Goal: Use online tool/utility: Utilize a website feature to perform a specific function

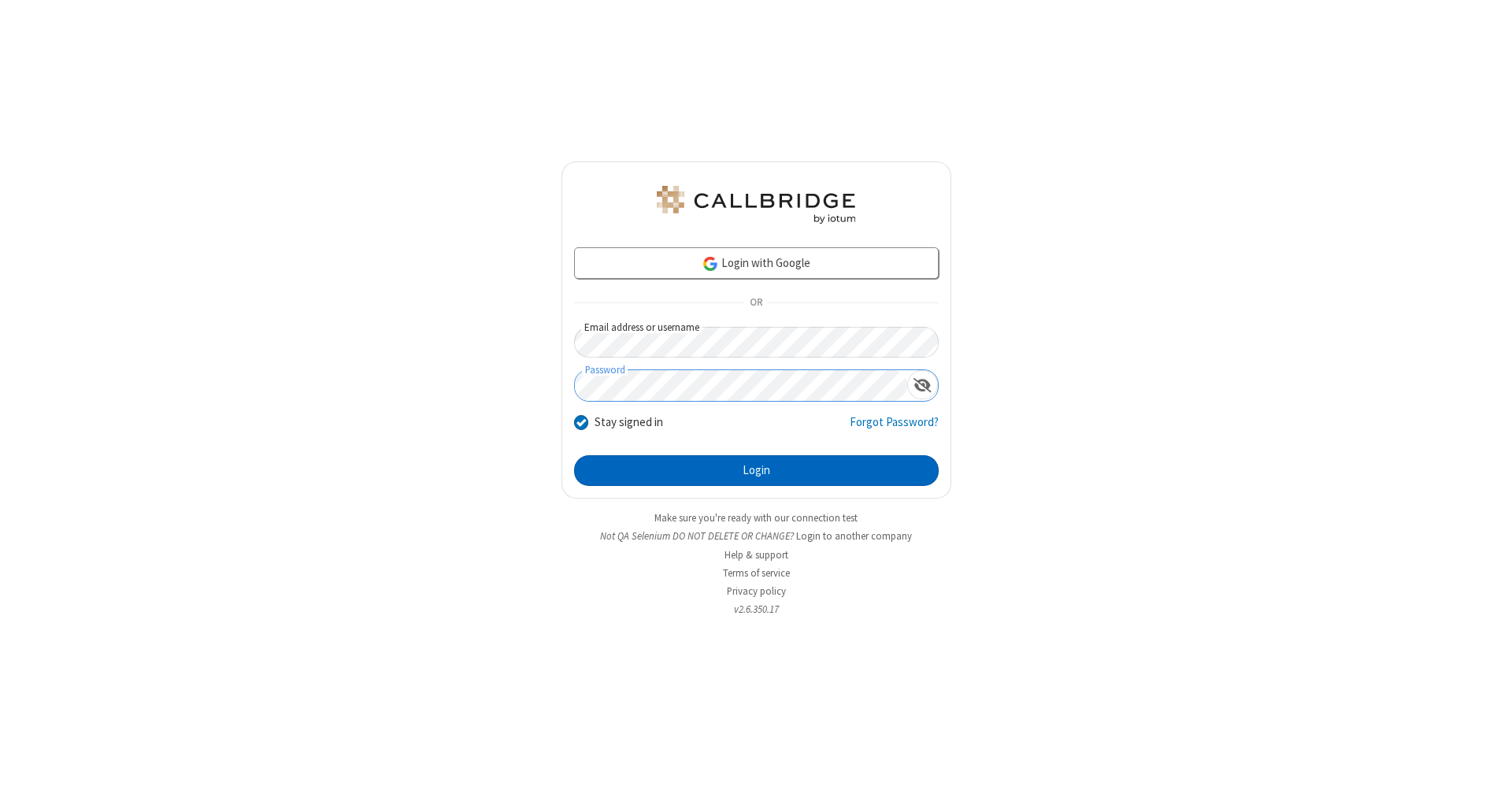
click at [756, 471] on button "Login" at bounding box center [756, 471] width 365 height 31
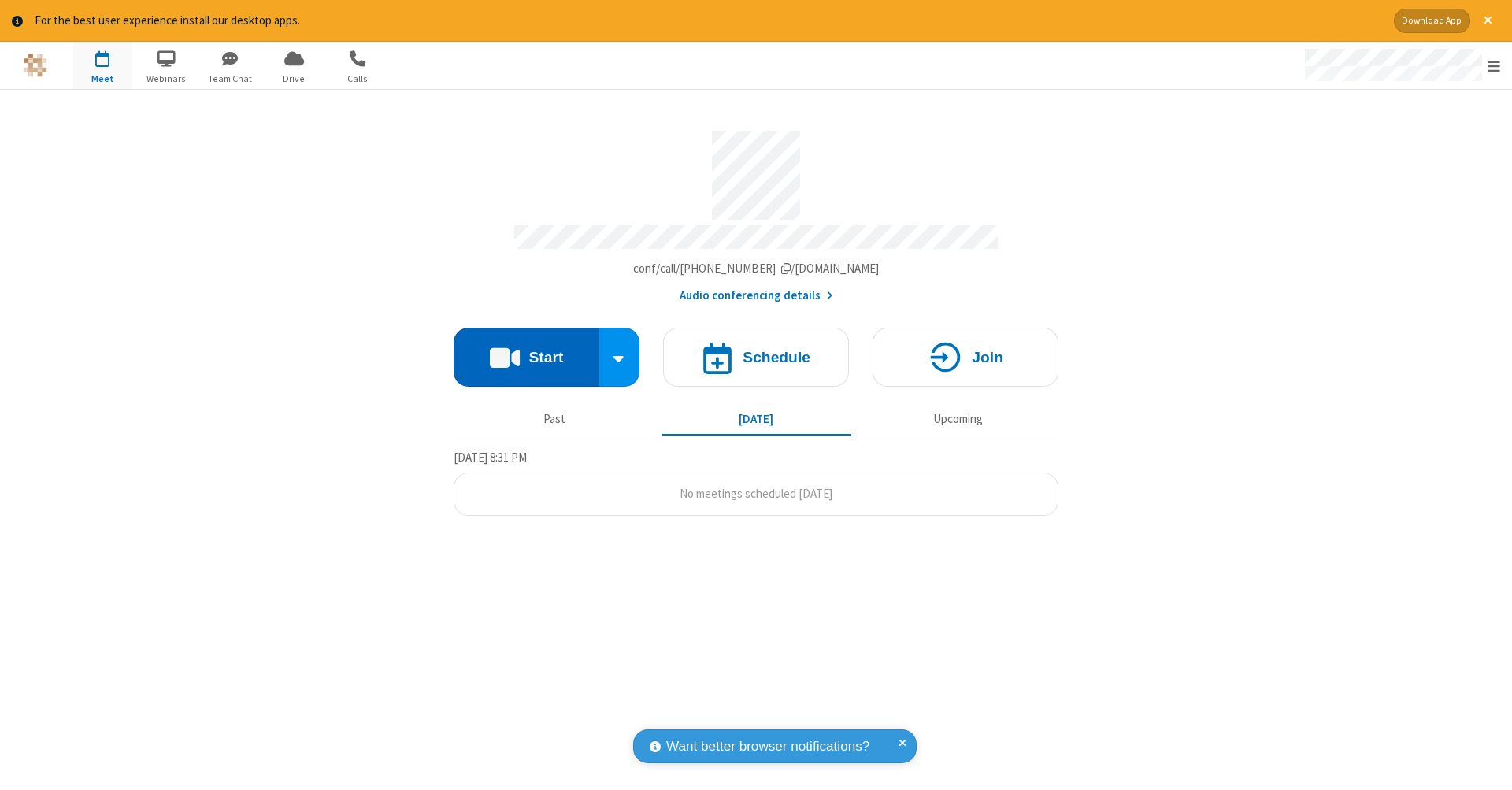
click at [526, 349] on button "Start" at bounding box center [526, 358] width 146 height 59
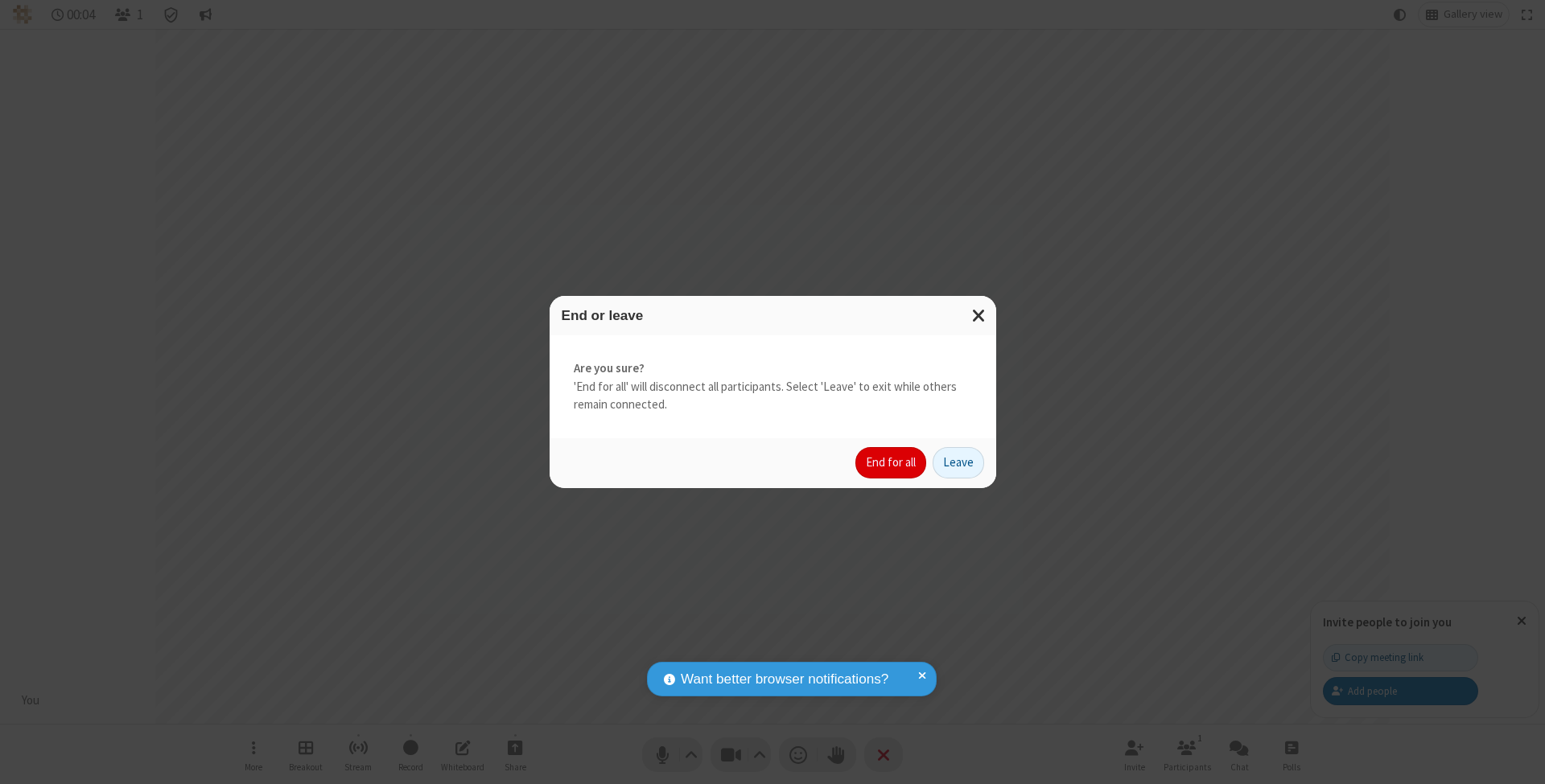
click at [892, 462] on button "End for all" at bounding box center [891, 463] width 71 height 32
